Goal: Contribute content: Contribute content

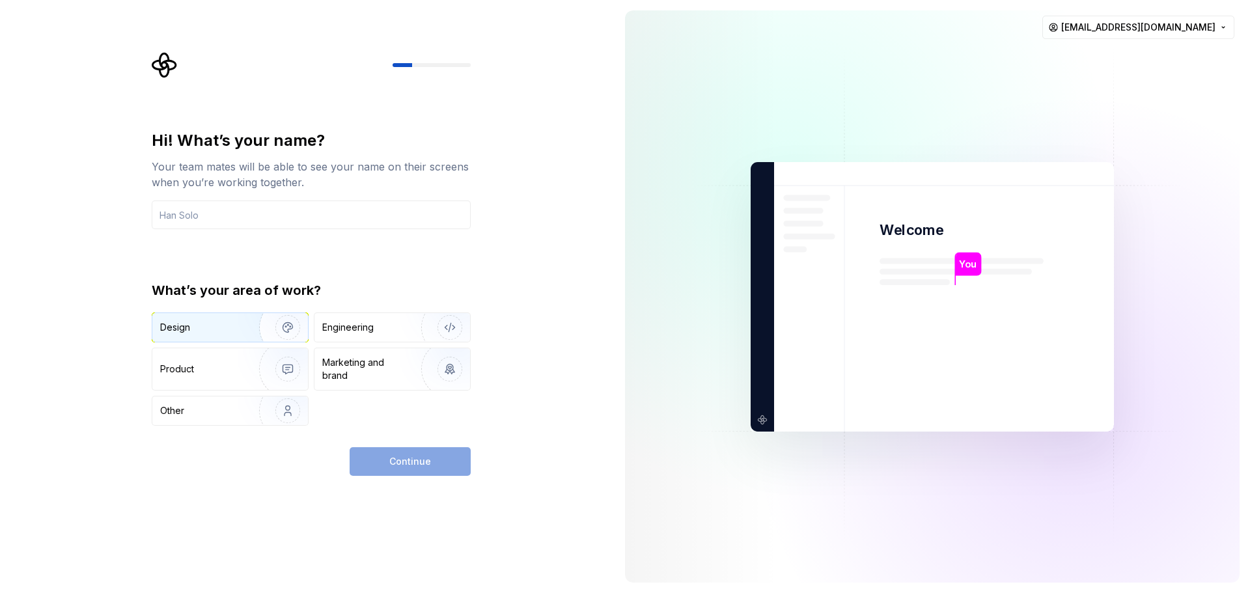
click at [287, 327] on img "button" at bounding box center [279, 327] width 83 height 87
click at [416, 477] on div "Hi! What’s your name? Your team mates will be able to see your name on their sc…" at bounding box center [307, 296] width 614 height 593
click at [417, 473] on div "Continue" at bounding box center [410, 461] width 121 height 29
click at [294, 209] on input "text" at bounding box center [311, 214] width 319 height 29
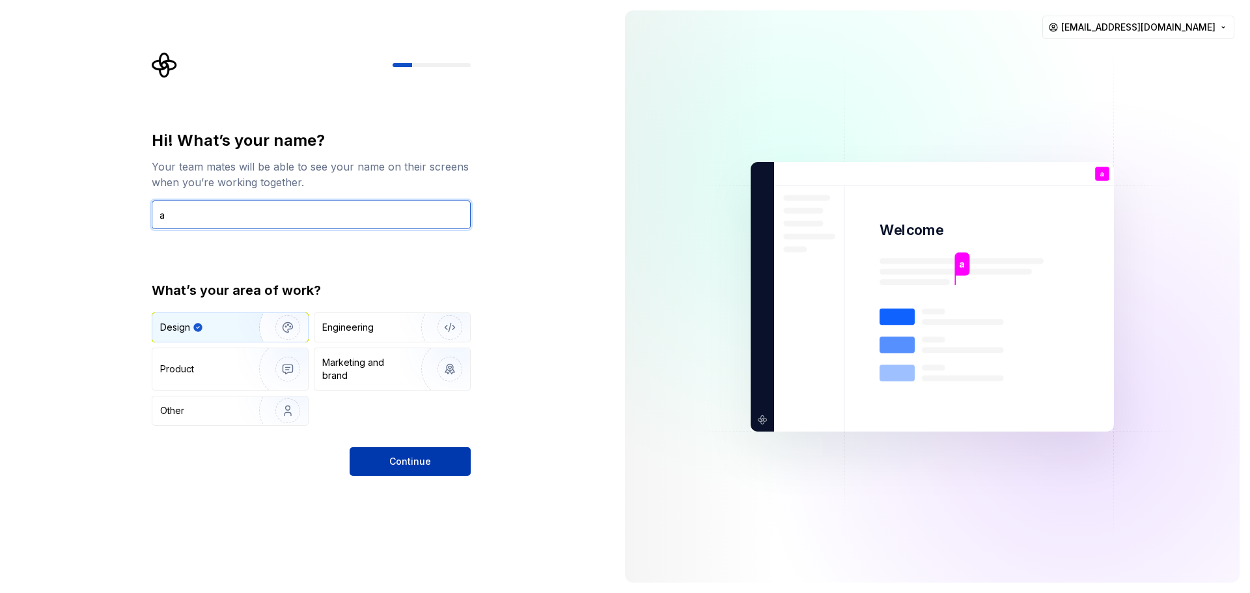
type input "a"
click at [409, 452] on button "Continue" at bounding box center [410, 461] width 121 height 29
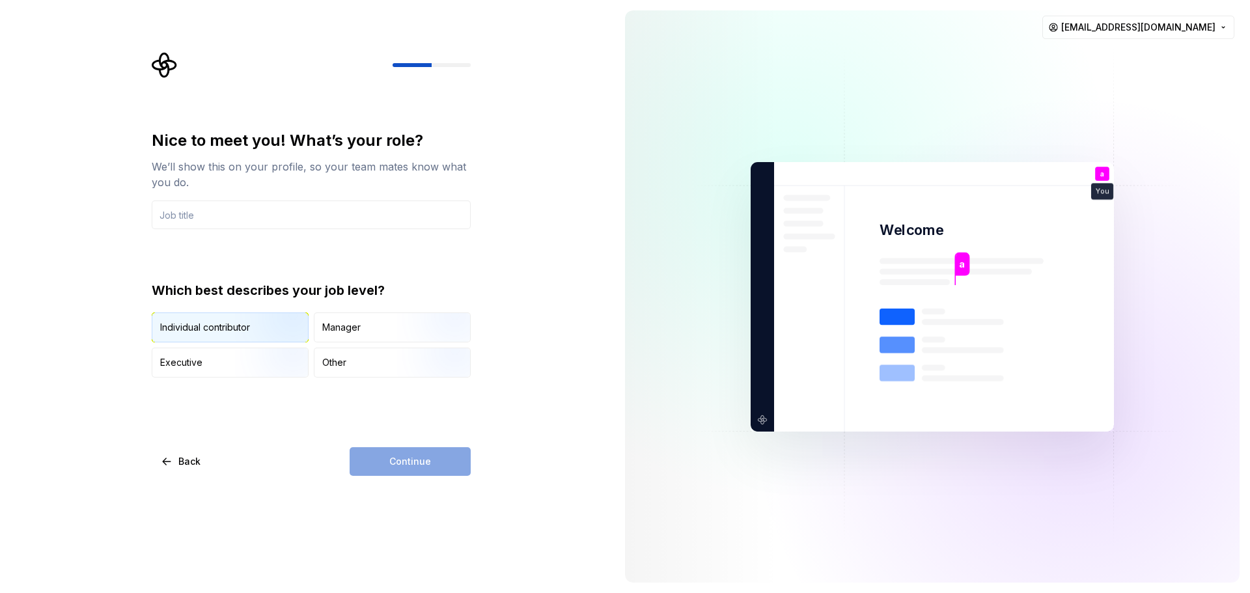
click at [262, 324] on img "button" at bounding box center [276, 343] width 83 height 87
click at [379, 455] on div "Continue" at bounding box center [410, 461] width 121 height 29
click at [257, 220] on input "text" at bounding box center [311, 214] width 319 height 29
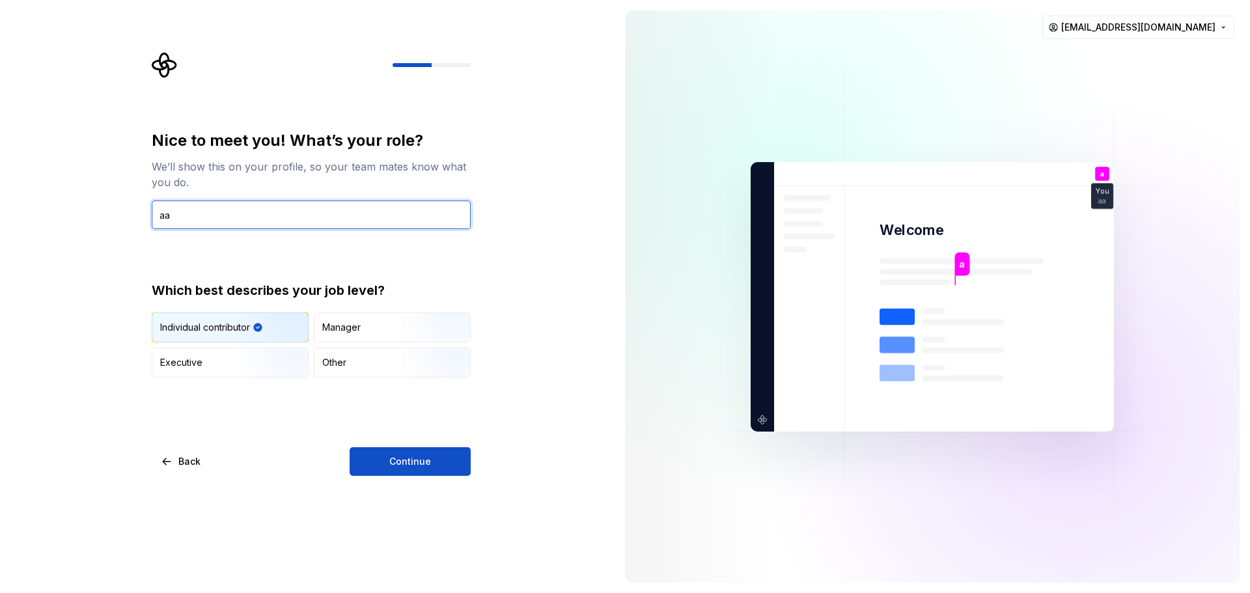
type input "aa"
click at [435, 482] on div "Nice to meet you! What’s your role? We’ll show this on your profile, so your te…" at bounding box center [307, 296] width 614 height 593
drag, startPoint x: 248, startPoint y: 223, endPoint x: 142, endPoint y: 217, distance: 106.2
click at [127, 215] on div "Nice to meet you! What’s your role? We’ll show this on your profile, so your te…" at bounding box center [307, 296] width 614 height 593
type input "Devepelpoer"
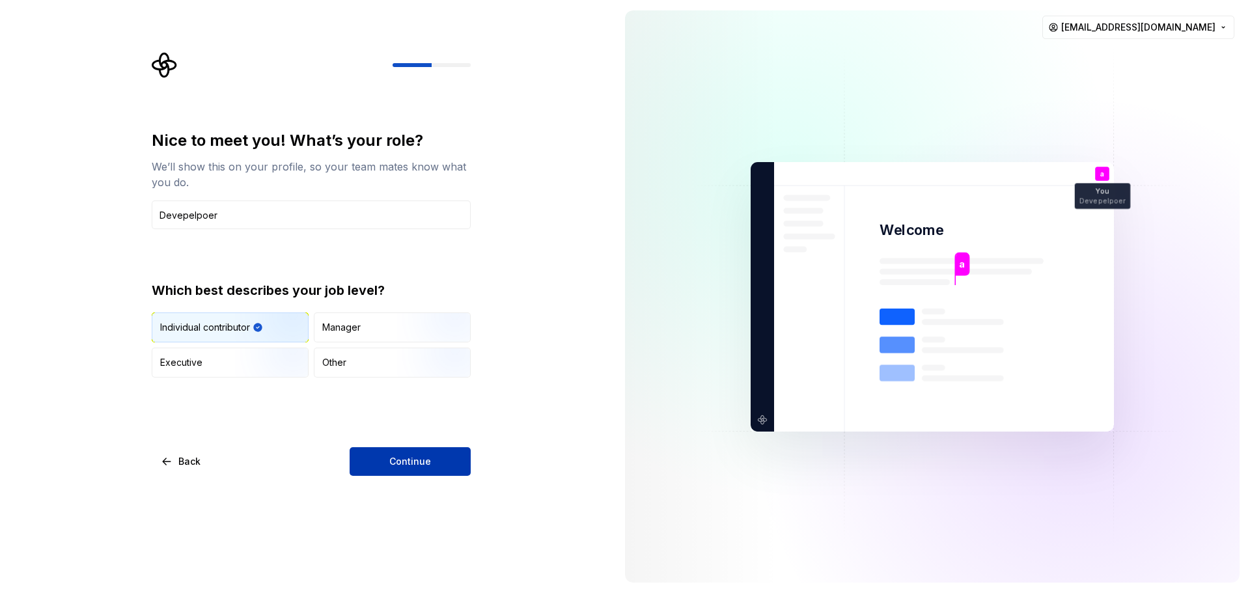
click at [420, 467] on span "Continue" at bounding box center [410, 461] width 42 height 13
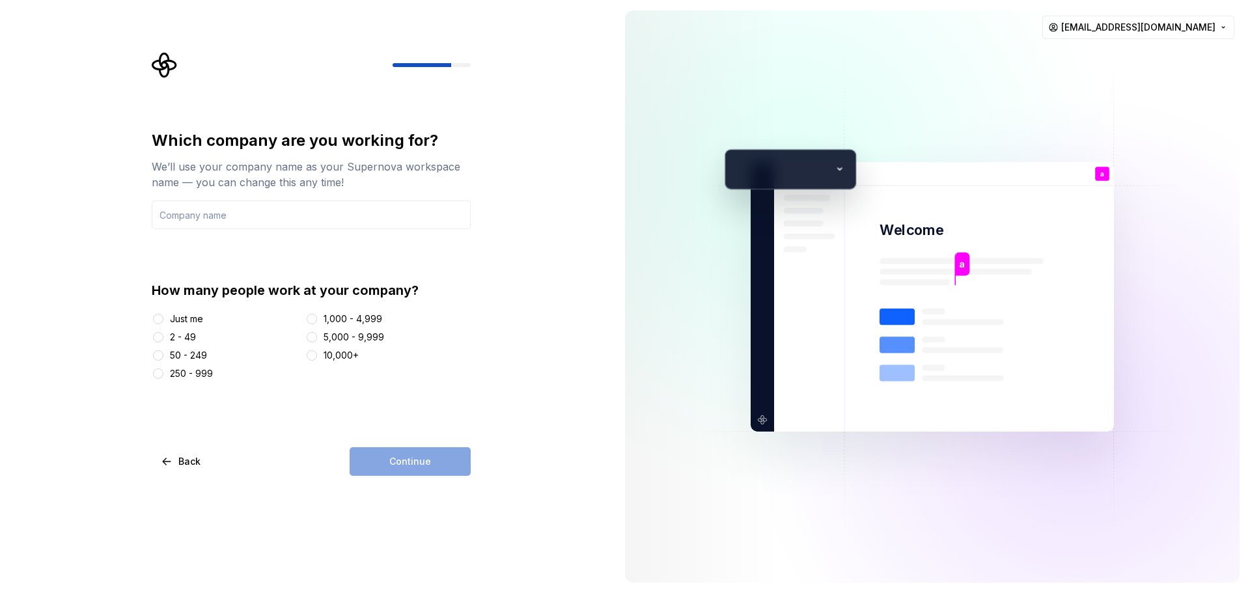
click at [184, 316] on div "Just me" at bounding box center [186, 318] width 33 height 13
click at [163, 316] on button "Just me" at bounding box center [158, 319] width 10 height 10
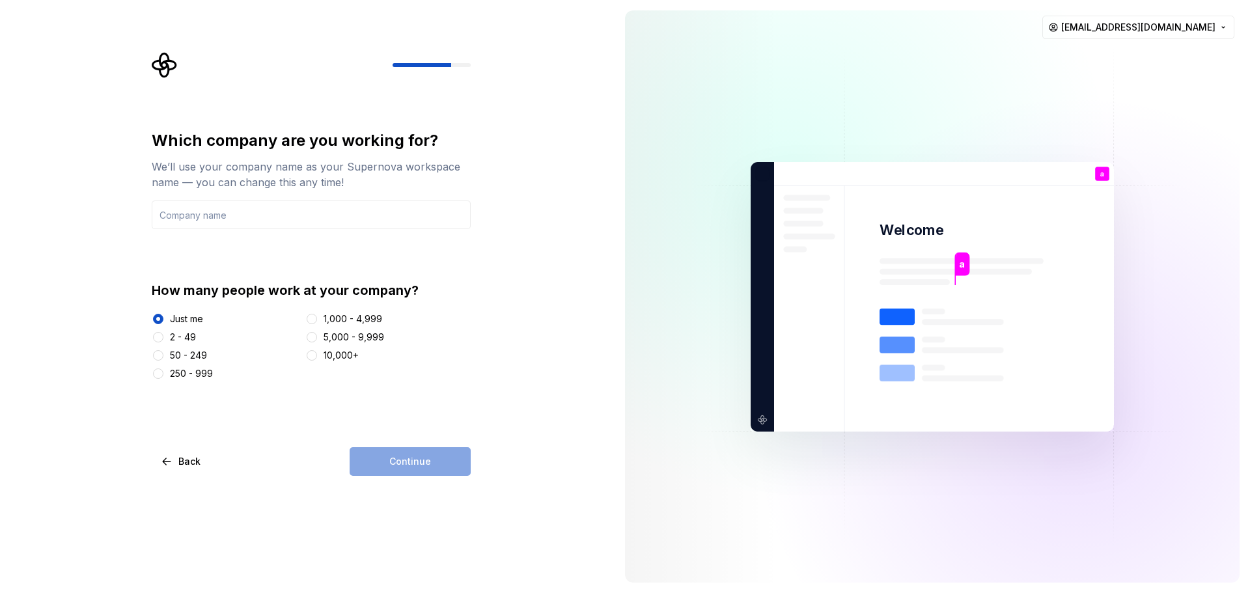
drag, startPoint x: 440, startPoint y: 467, endPoint x: 402, endPoint y: 340, distance: 133.2
click at [440, 466] on div "Continue" at bounding box center [410, 461] width 121 height 29
click at [326, 193] on div "Which company are you working for? We’ll use your company name as your Supernov…" at bounding box center [311, 179] width 319 height 99
click at [327, 206] on input "text" at bounding box center [311, 214] width 319 height 29
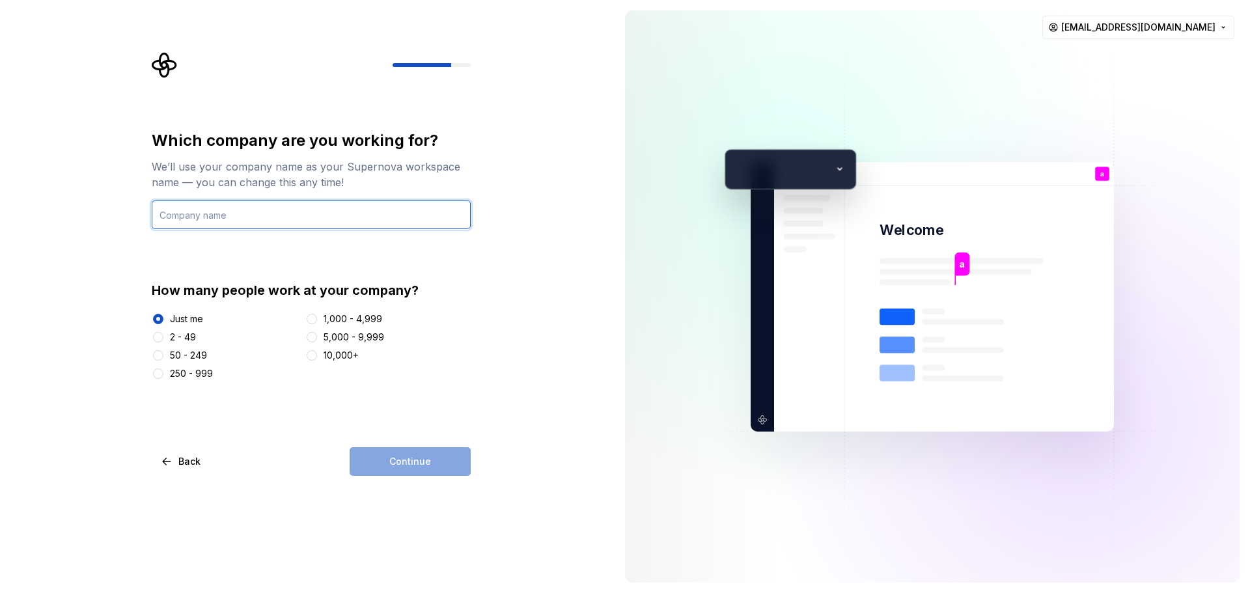
type input "Other"
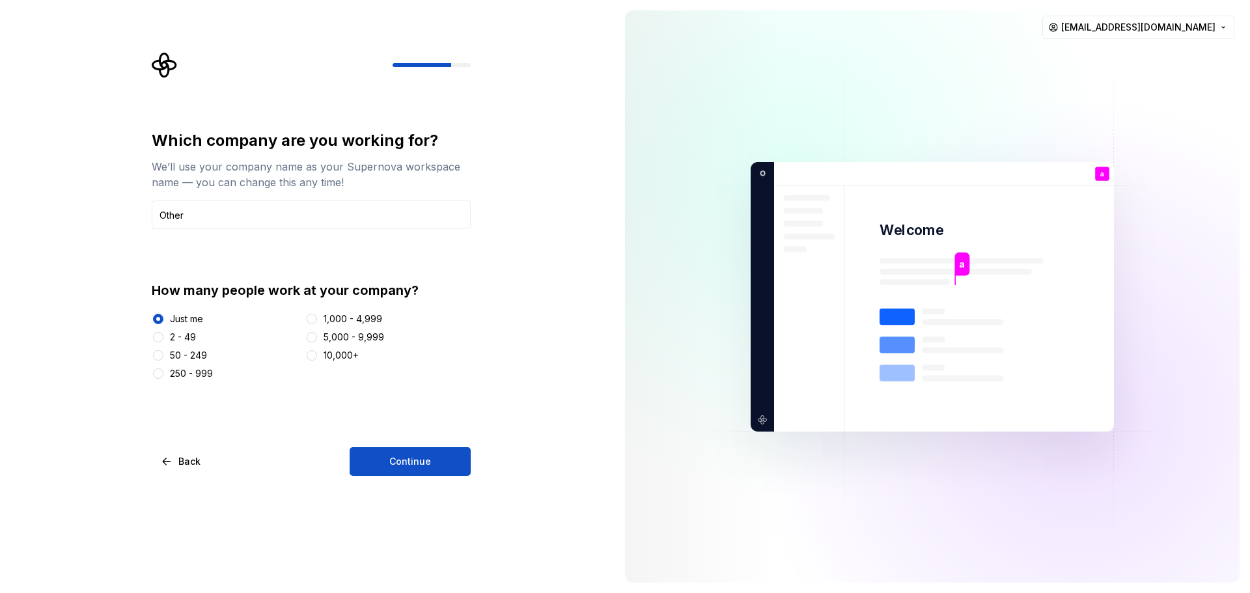
drag, startPoint x: 423, startPoint y: 454, endPoint x: 461, endPoint y: 437, distance: 42.0
click at [423, 454] on button "Continue" at bounding box center [410, 461] width 121 height 29
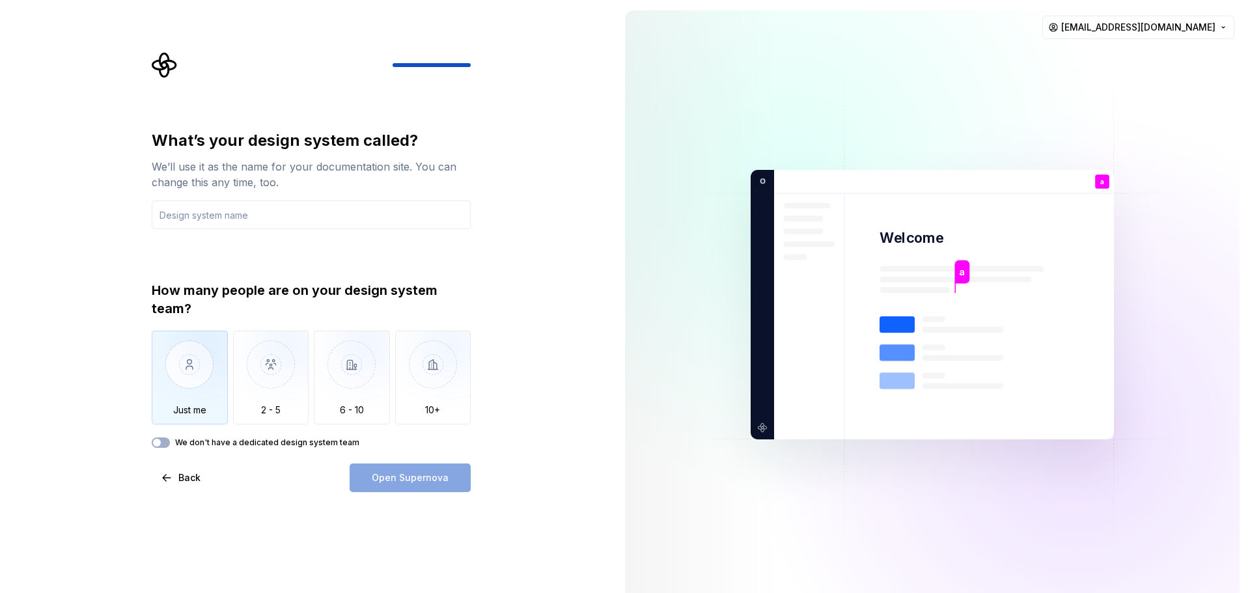
click at [209, 368] on img "button" at bounding box center [190, 374] width 76 height 87
click at [309, 216] on input "text" at bounding box center [311, 214] width 319 height 29
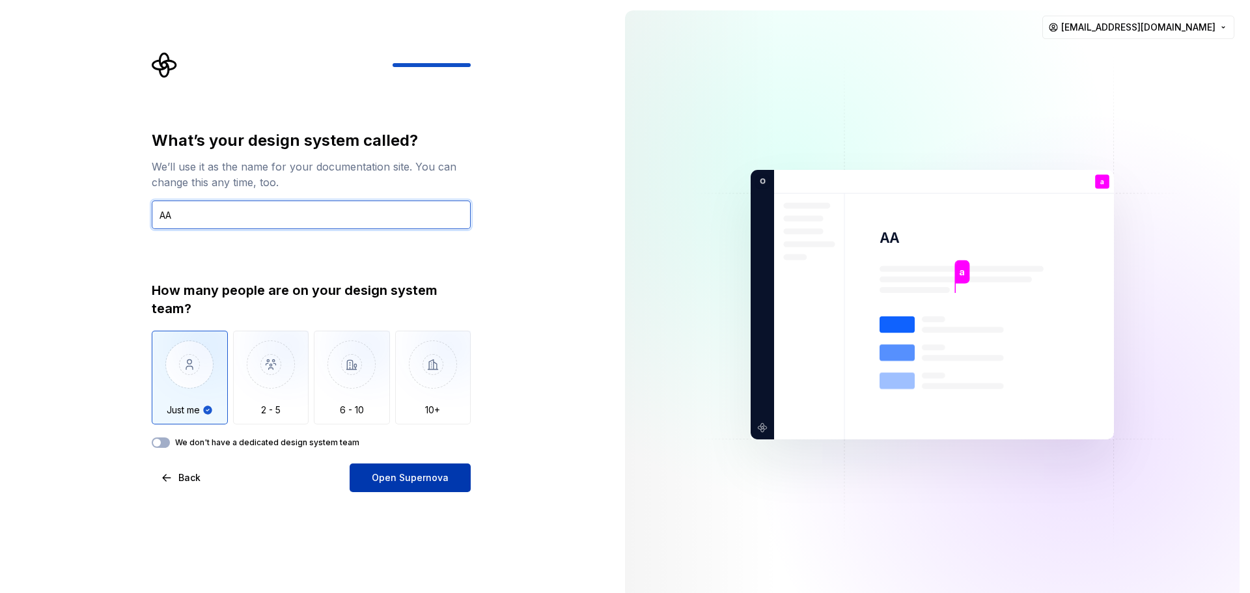
type input "AA"
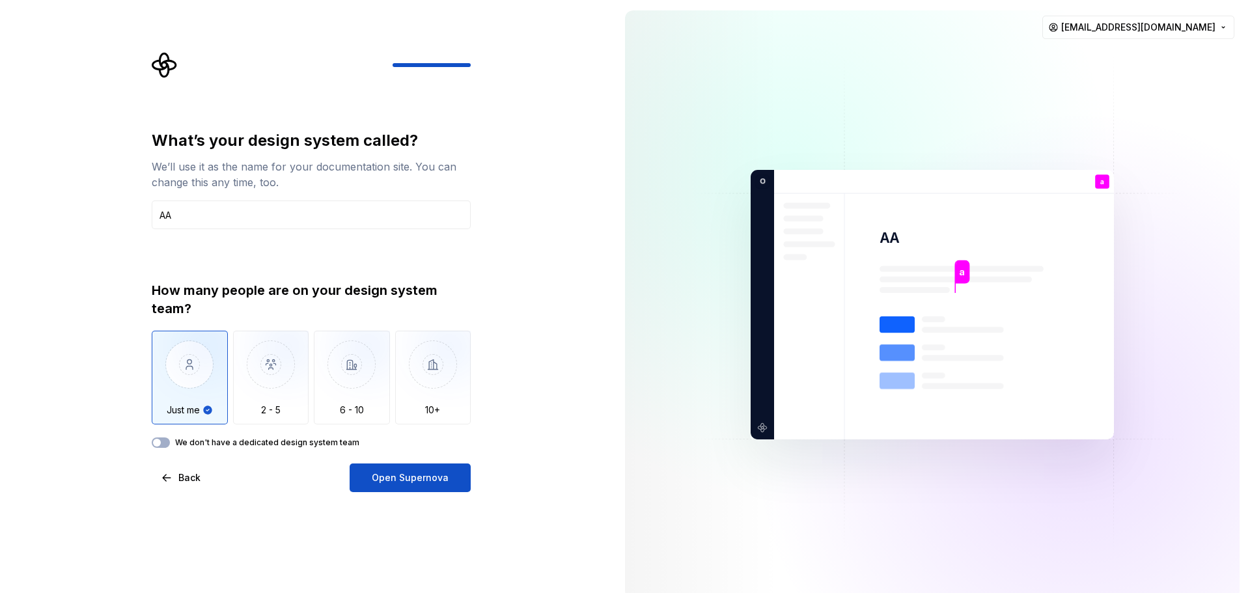
click at [426, 476] on span "Open Supernova" at bounding box center [410, 477] width 77 height 13
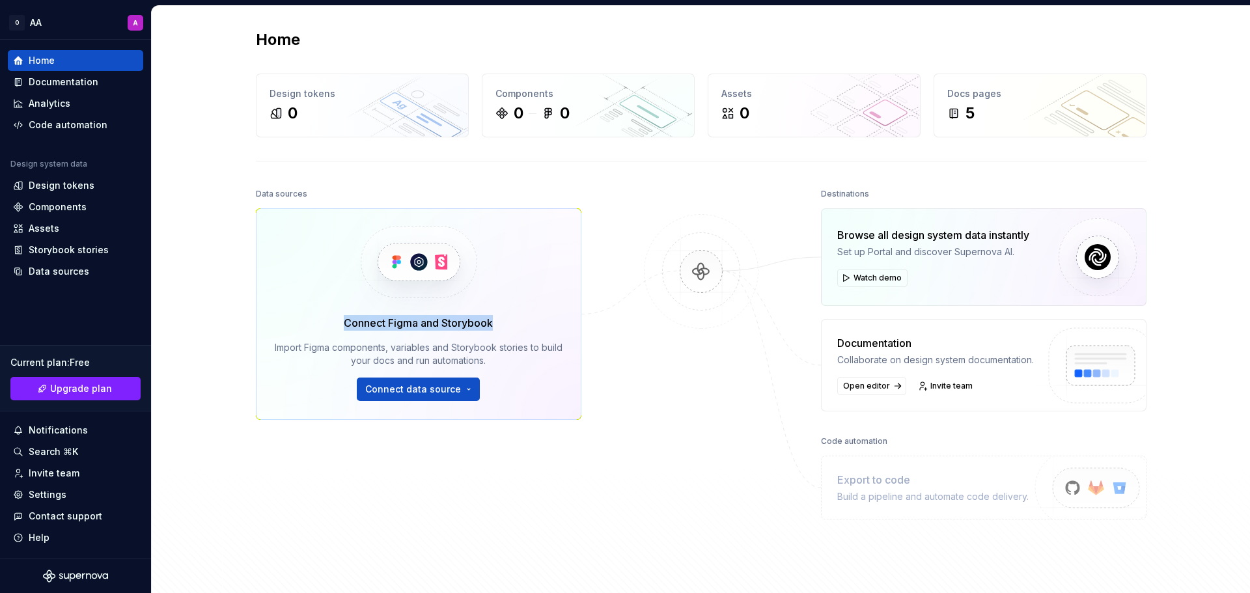
drag, startPoint x: 345, startPoint y: 314, endPoint x: 528, endPoint y: 327, distance: 184.0
click at [527, 327] on div "Connect Figma and Storybook Import Figma components, variables and Storybook st…" at bounding box center [419, 358] width 288 height 86
drag, startPoint x: 528, startPoint y: 327, endPoint x: 489, endPoint y: 332, distance: 39.3
click at [528, 327] on div "Connect Figma and Storybook Import Figma components, variables and Storybook st…" at bounding box center [419, 358] width 288 height 86
drag, startPoint x: 275, startPoint y: 355, endPoint x: 514, endPoint y: 352, distance: 238.9
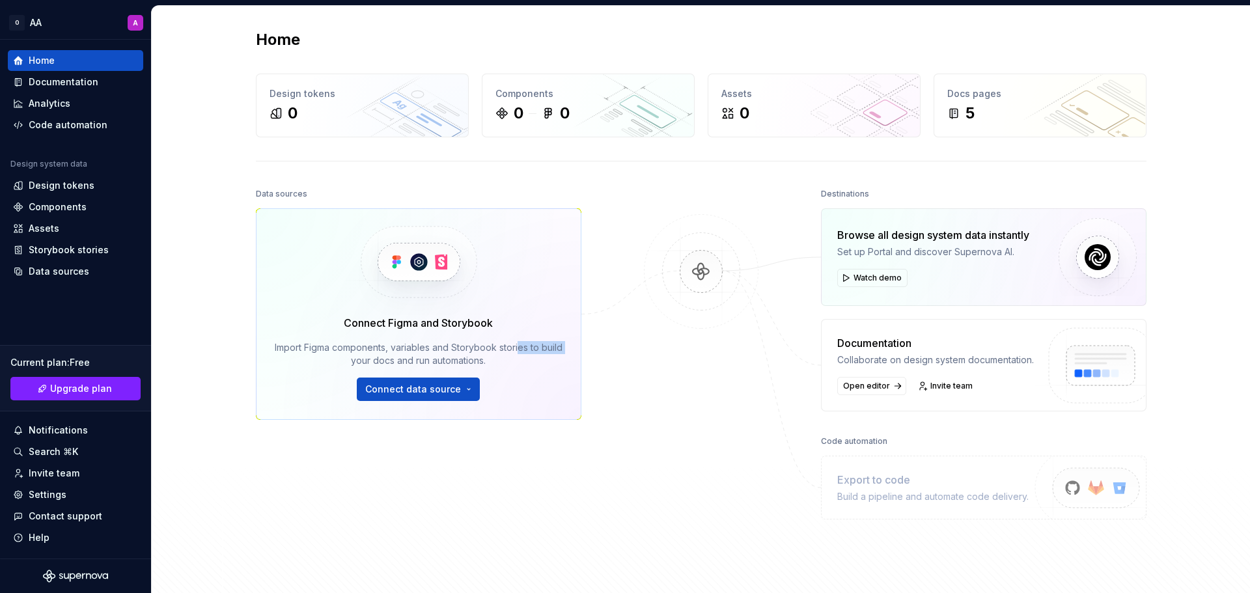
click at [514, 352] on div "Connect Figma and Storybook Import Figma components, variables and Storybook st…" at bounding box center [418, 314] width 325 height 212
click at [514, 352] on div "Import Figma components, variables and Storybook stories to build your docs and…" at bounding box center [419, 354] width 288 height 26
click at [696, 271] on img at bounding box center [701, 284] width 126 height 141
click at [346, 120] on div "0" at bounding box center [361, 113] width 185 height 21
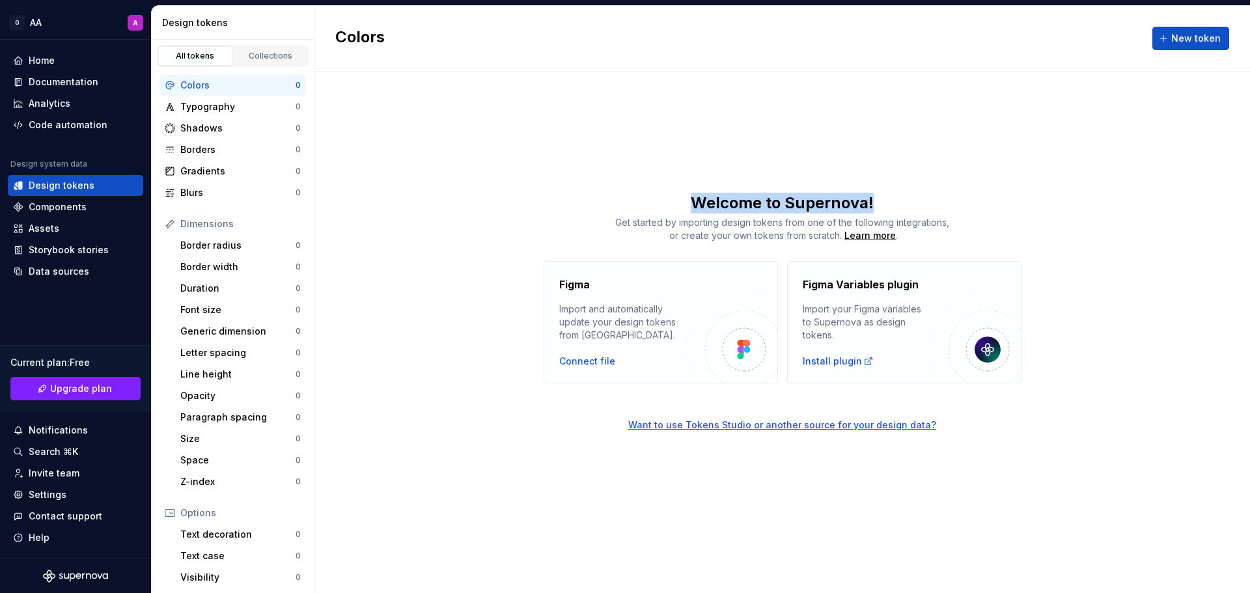
drag, startPoint x: 739, startPoint y: 194, endPoint x: 907, endPoint y: 207, distance: 167.8
click at [907, 207] on div "Colors New token Welcome to Supernova! Get started by importing design tokens f…" at bounding box center [781, 299] width 935 height 587
click at [907, 207] on div "Welcome to Supernova!" at bounding box center [781, 203] width 935 height 21
drag, startPoint x: 611, startPoint y: 218, endPoint x: 741, endPoint y: 223, distance: 129.6
click at [741, 223] on div "Get started by importing design tokens from one of the following integrations, …" at bounding box center [781, 229] width 935 height 26
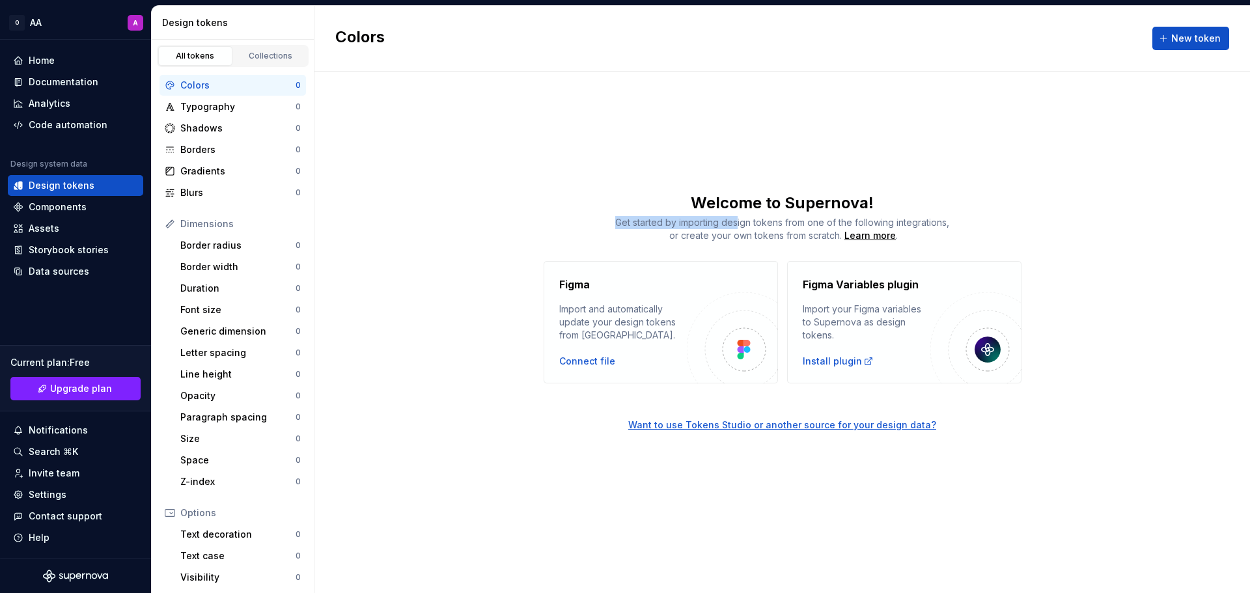
click at [741, 223] on span "Get started by importing design tokens from one of the following integrations, …" at bounding box center [782, 229] width 334 height 24
drag, startPoint x: 685, startPoint y: 223, endPoint x: 838, endPoint y: 223, distance: 152.3
click at [838, 223] on div "Get started by importing design tokens from one of the following integrations, …" at bounding box center [781, 229] width 935 height 26
click at [838, 223] on span "Get started by importing design tokens from one of the following integrations, …" at bounding box center [782, 229] width 334 height 24
click at [1170, 40] on button "New token" at bounding box center [1190, 38] width 77 height 23
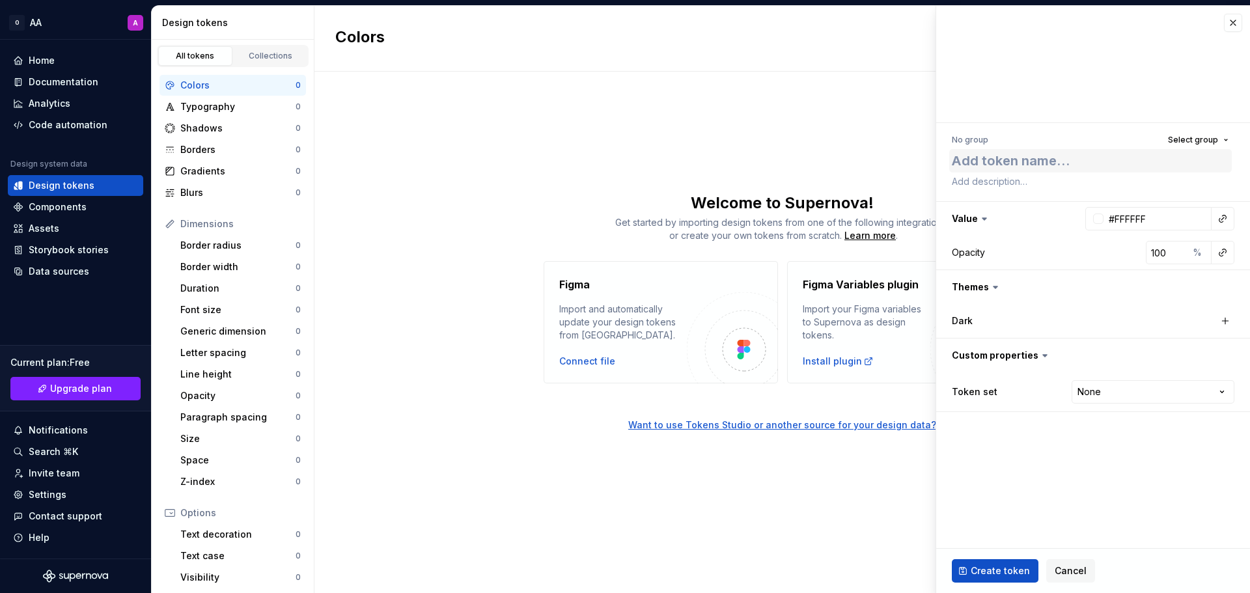
click at [1016, 163] on textarea at bounding box center [1090, 160] width 282 height 23
click at [410, 332] on div "Figma Import and automatically update your design tokens from [GEOGRAPHIC_DATA]…" at bounding box center [781, 322] width 935 height 122
click at [994, 567] on span "Create token" at bounding box center [999, 570] width 59 height 13
type textarea "*"
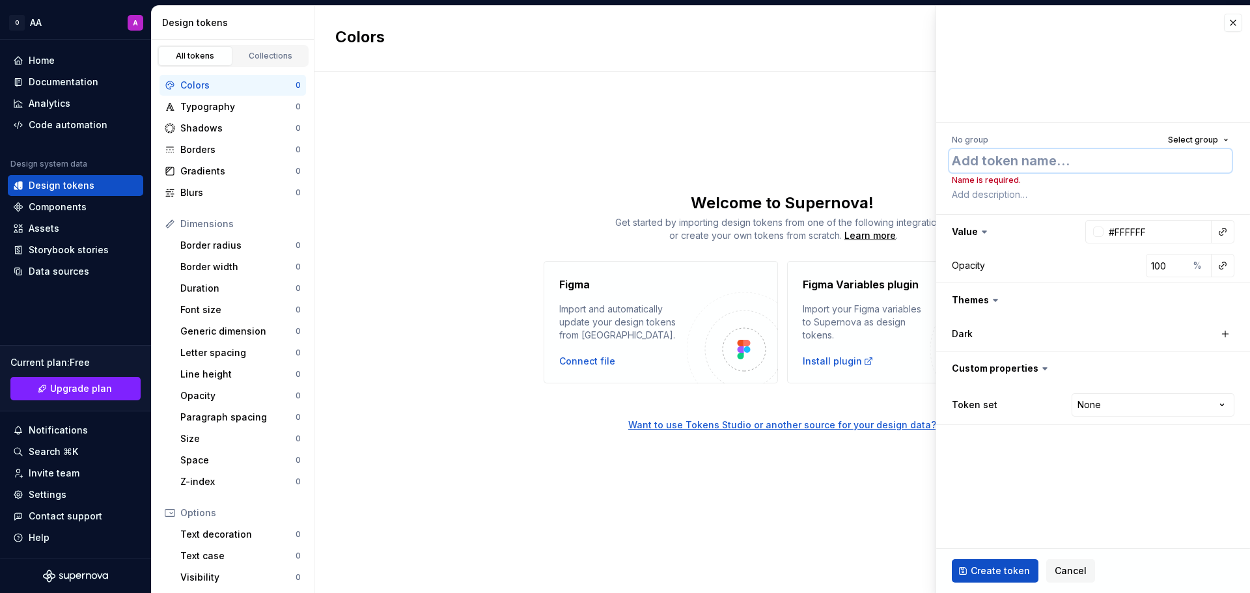
type textarea "F"
type textarea "*"
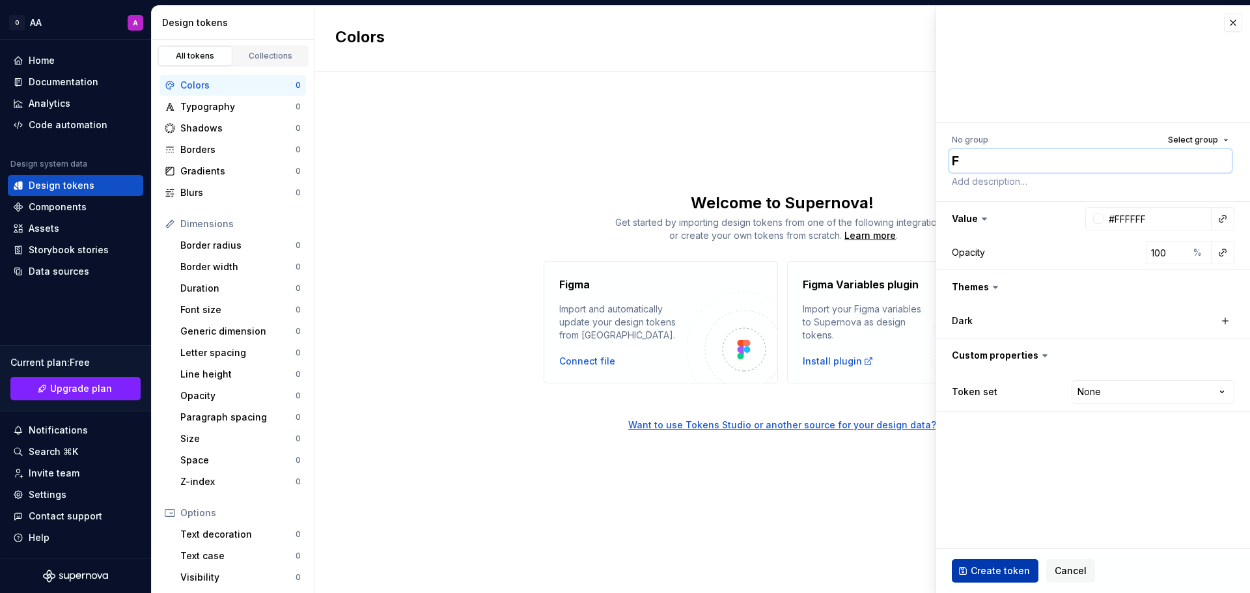
type textarea "F4"
type textarea "*"
type textarea "F4"
click at [1002, 573] on span "Create token" at bounding box center [999, 570] width 59 height 13
type textarea "*"
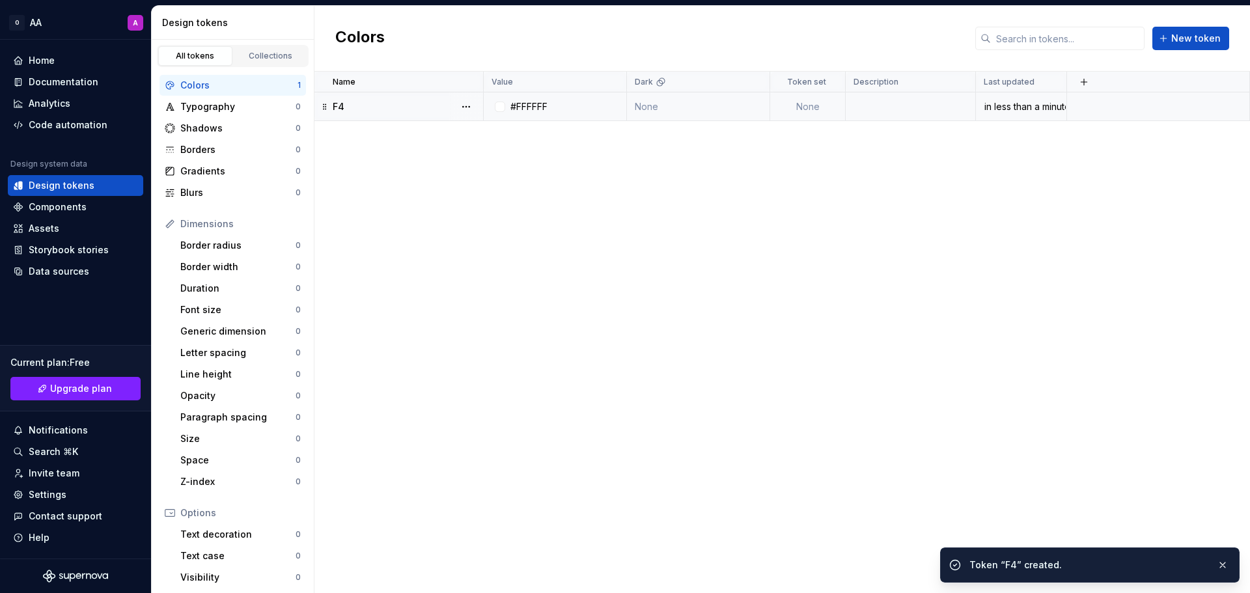
click at [515, 104] on div "#FFFFFF" at bounding box center [528, 106] width 37 height 13
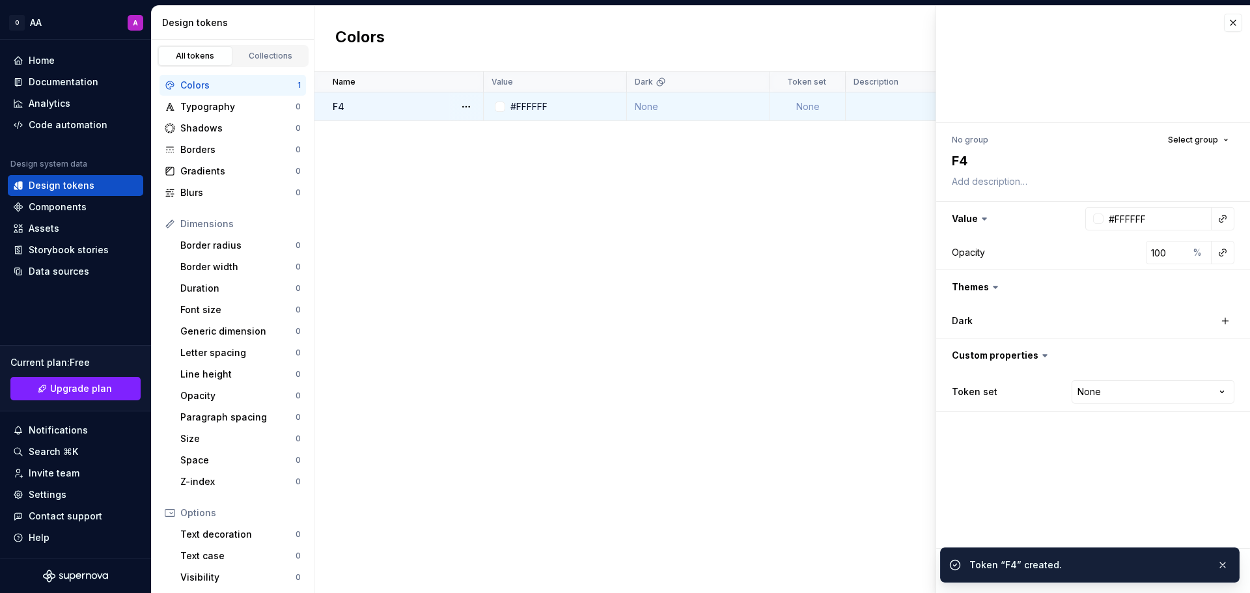
click at [564, 114] on td "#FFFFFF" at bounding box center [555, 106] width 143 height 29
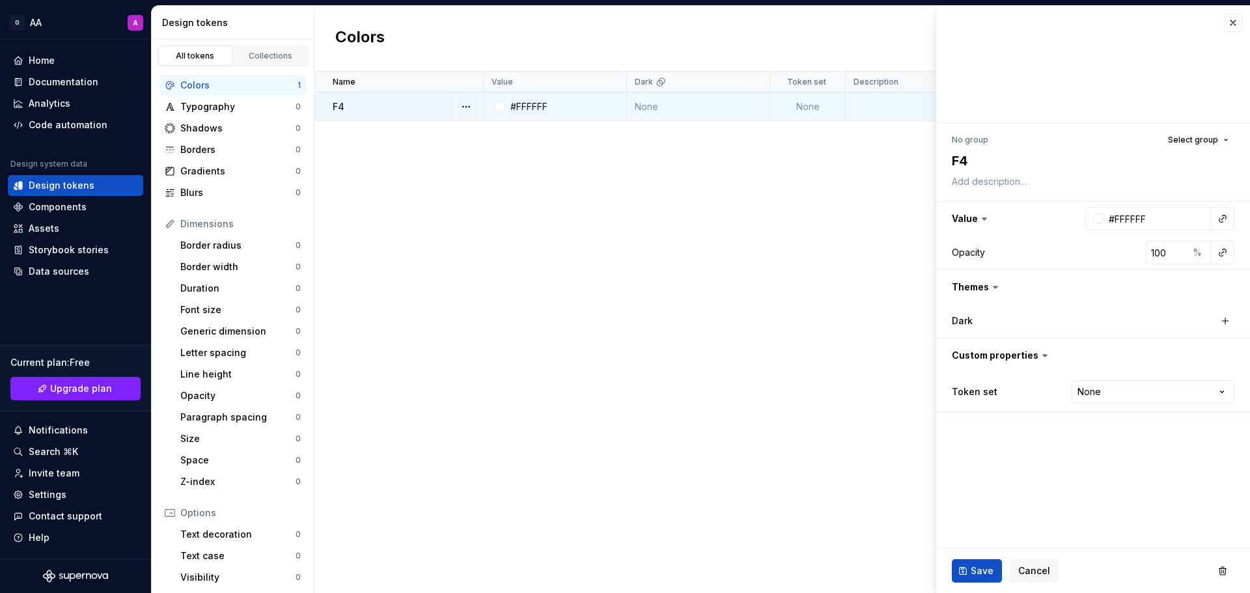
type textarea "*"
click at [1233, 17] on button "button" at bounding box center [1233, 23] width 18 height 18
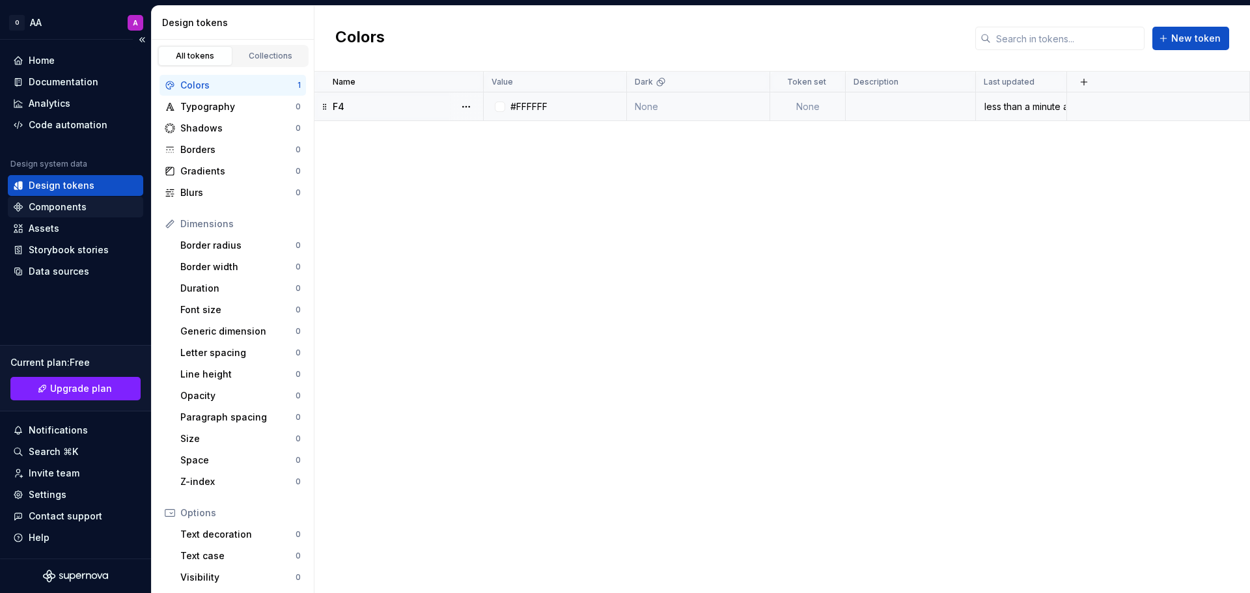
click at [78, 208] on div "Components" at bounding box center [58, 206] width 58 height 13
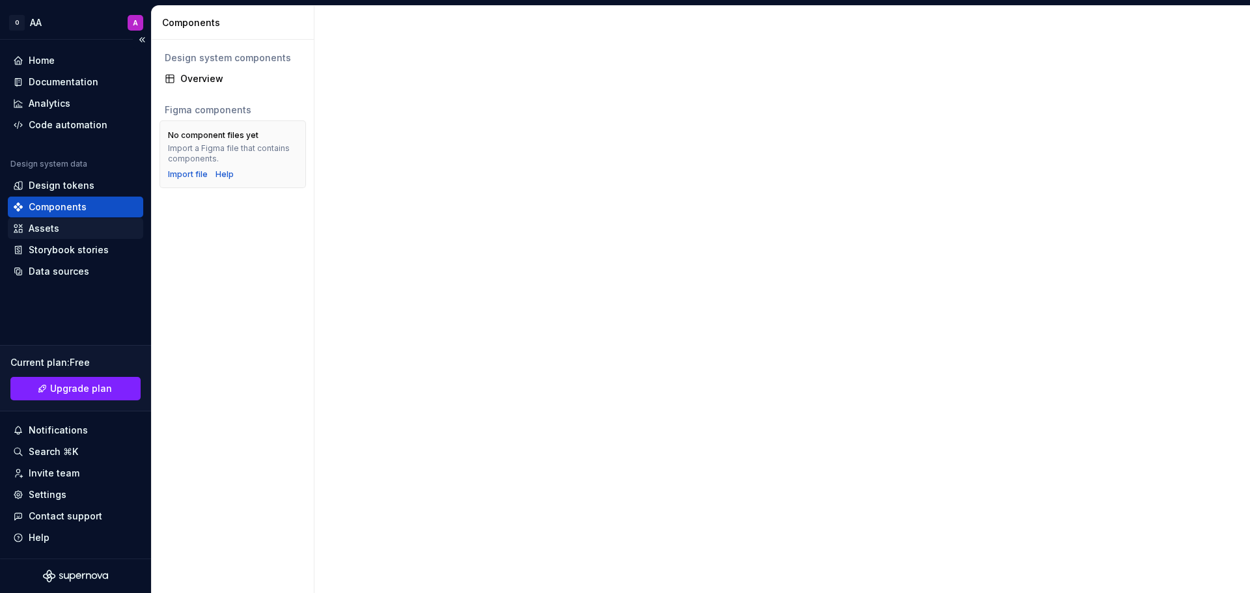
click at [91, 233] on div "Assets" at bounding box center [75, 228] width 125 height 13
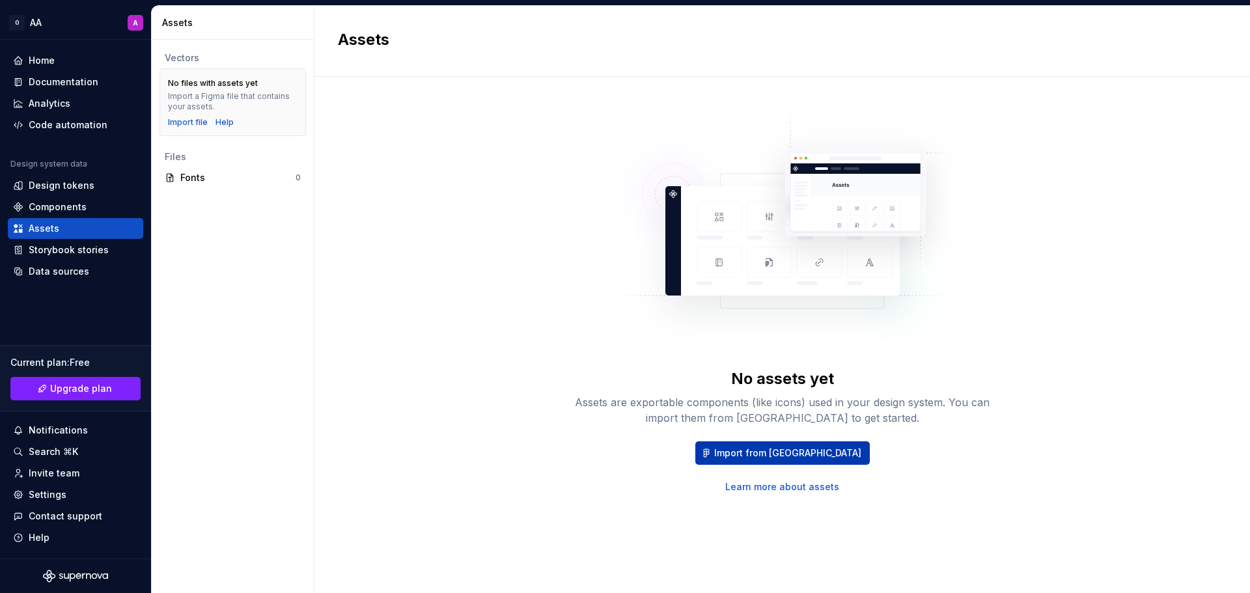
click at [787, 452] on span "Import from [GEOGRAPHIC_DATA]" at bounding box center [787, 452] width 147 height 13
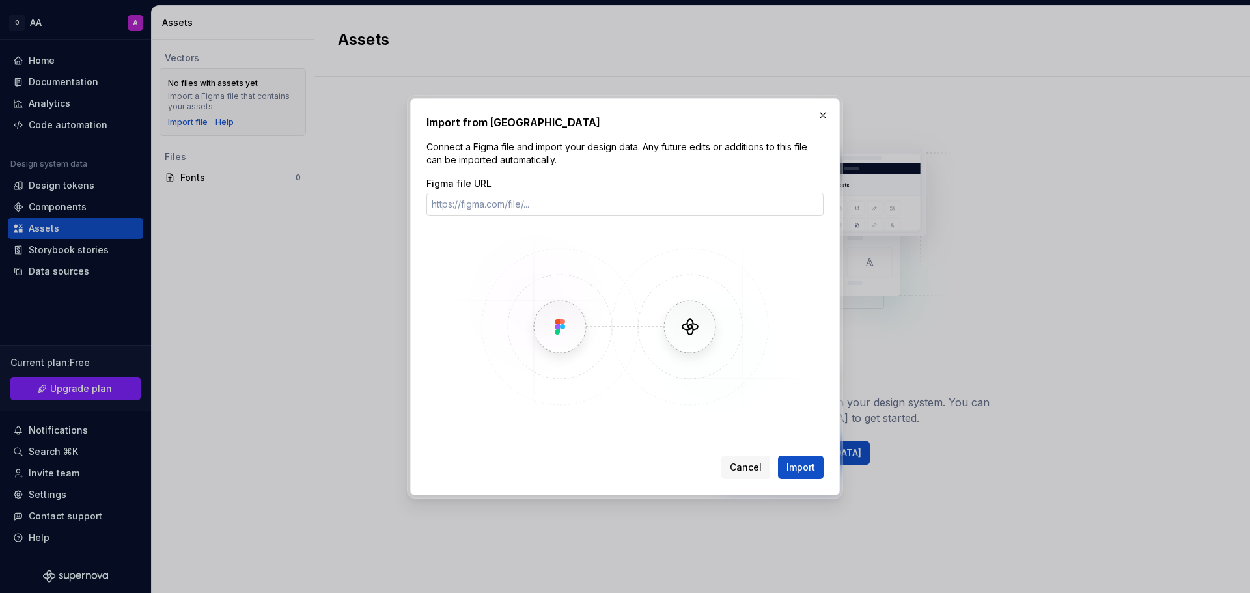
click at [512, 206] on input "Figma file URL" at bounding box center [624, 204] width 397 height 23
type input "[URL][DOMAIN_NAME]"
click at [822, 464] on button "Import" at bounding box center [801, 467] width 46 height 23
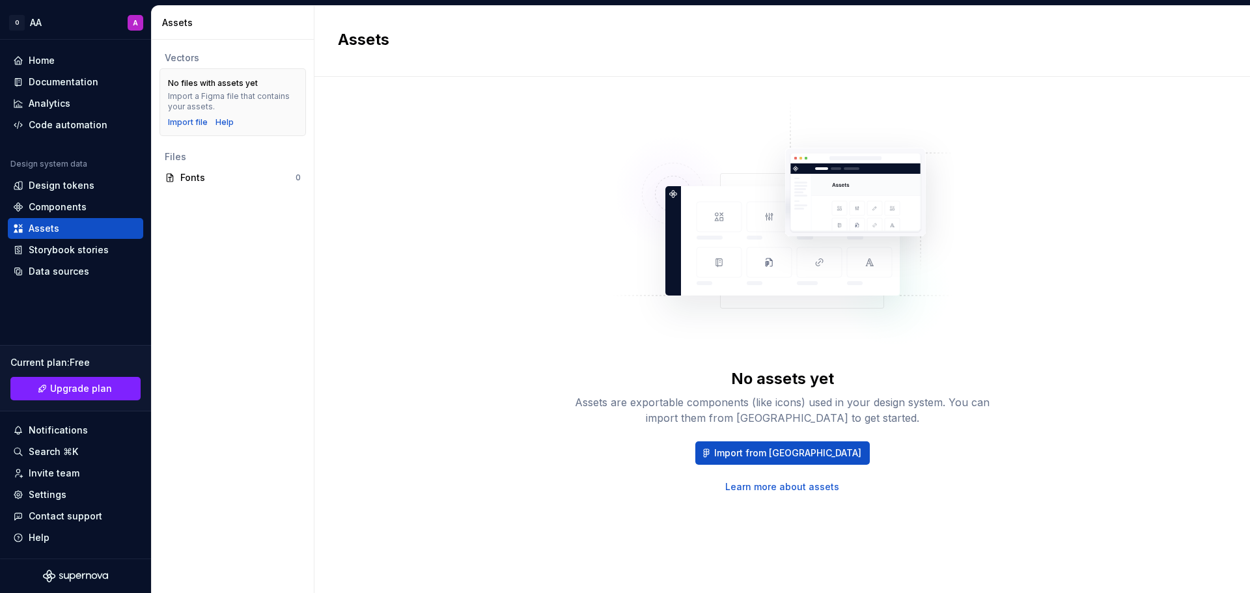
drag, startPoint x: 939, startPoint y: 437, endPoint x: 556, endPoint y: 267, distance: 417.8
drag, startPoint x: 58, startPoint y: 56, endPoint x: 62, endPoint y: 62, distance: 7.6
click at [58, 56] on div "Home" at bounding box center [75, 60] width 125 height 13
